Goal: Find specific page/section: Find specific page/section

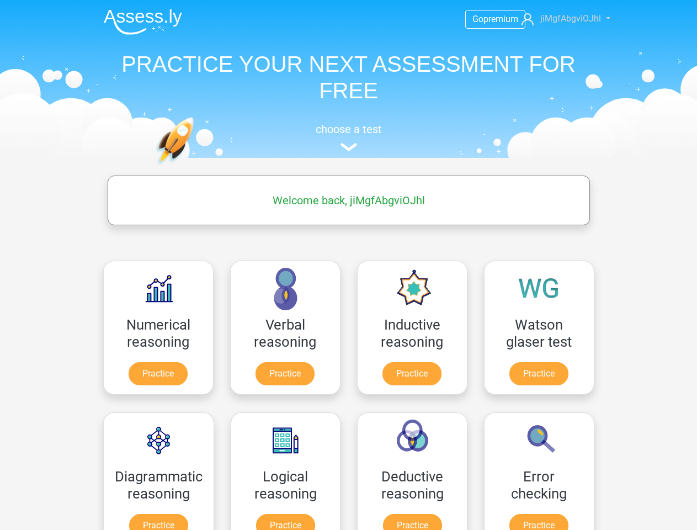
click at [560, 19] on span "jiMgfAbgviOJhl" at bounding box center [570, 18] width 61 height 10
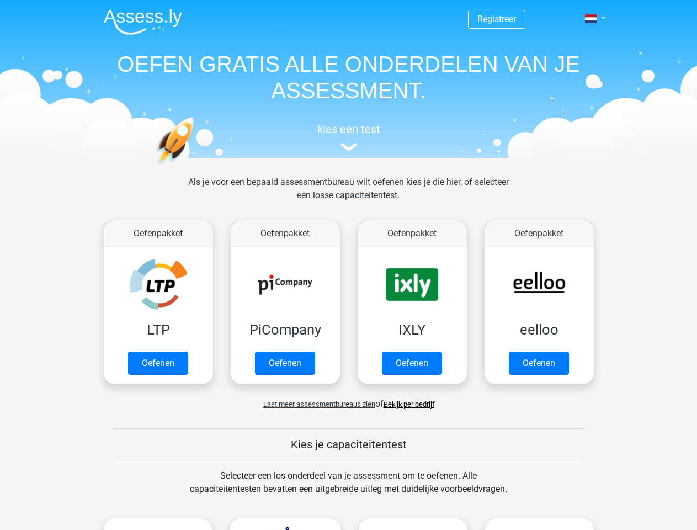
click at [591, 19] on span at bounding box center [591, 18] width 12 height 9
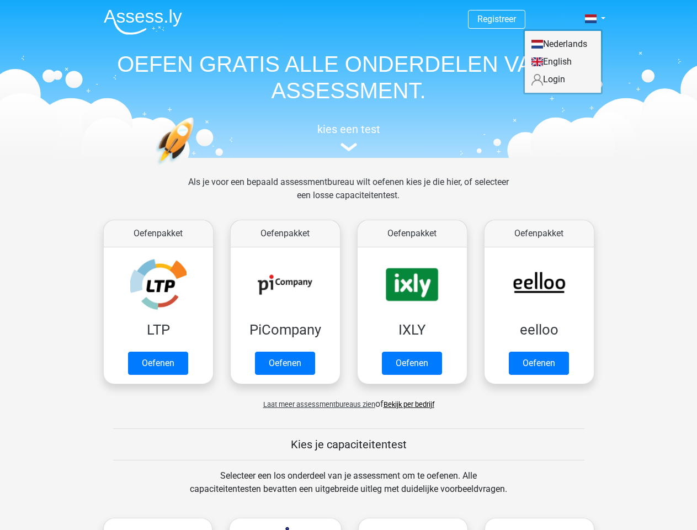
click at [316, 404] on span "Laat meer assessmentbureaus zien" at bounding box center [319, 404] width 112 height 8
